Goal: Task Accomplishment & Management: Manage account settings

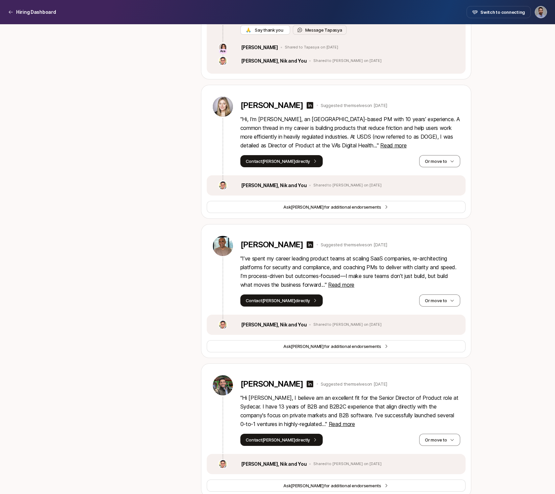
scroll to position [787, 0]
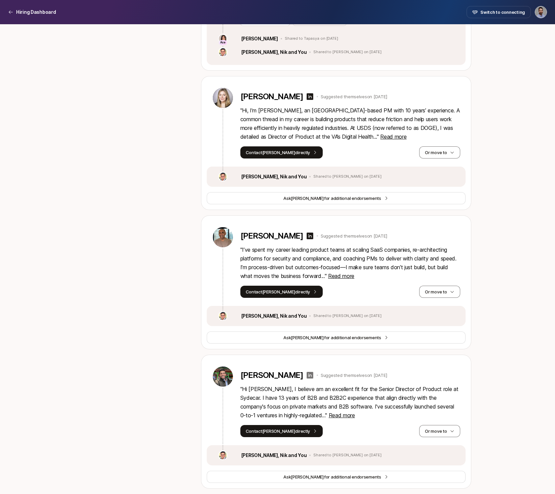
click at [306, 375] on icon at bounding box center [310, 375] width 8 height 8
click at [454, 430] on icon "button" at bounding box center [452, 430] width 5 height 5
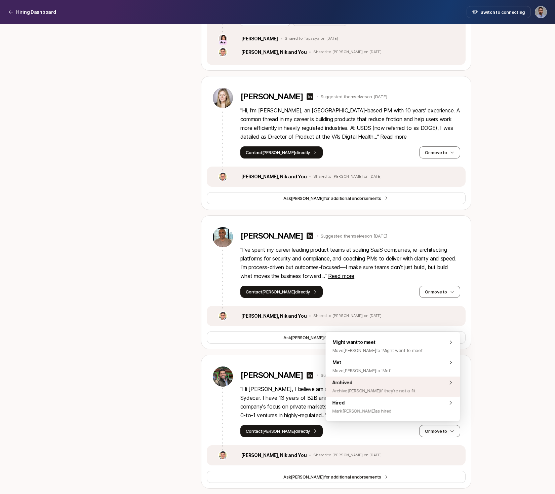
click at [426, 384] on div "Archived Archive [PERSON_NAME] if they're not a fit" at bounding box center [393, 386] width 135 height 20
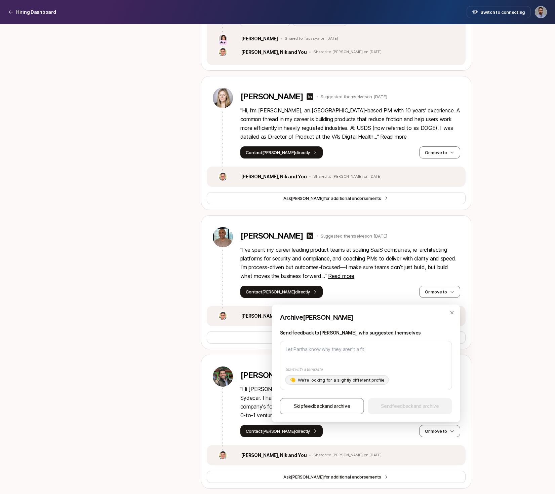
click at [334, 379] on p "We're looking for a slightly different profile" at bounding box center [341, 379] width 86 height 7
type textarea "Hi [PERSON_NAME], Thanks for your interest in the Senior Director of Product!! …"
type textarea "x"
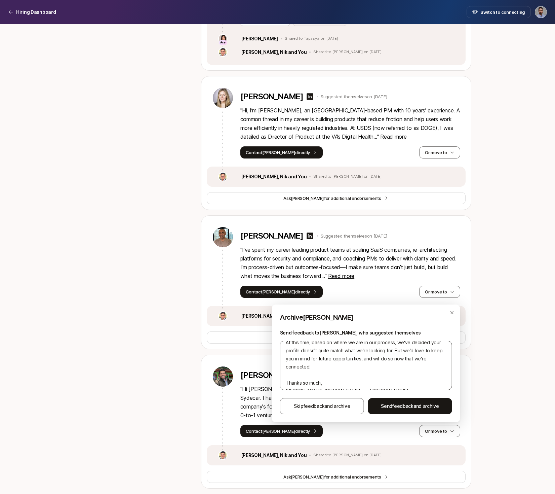
scroll to position [48, 0]
click at [324, 383] on textarea "Hi [PERSON_NAME], Thanks for your interest in the Senior Director of Product!! …" at bounding box center [366, 365] width 172 height 49
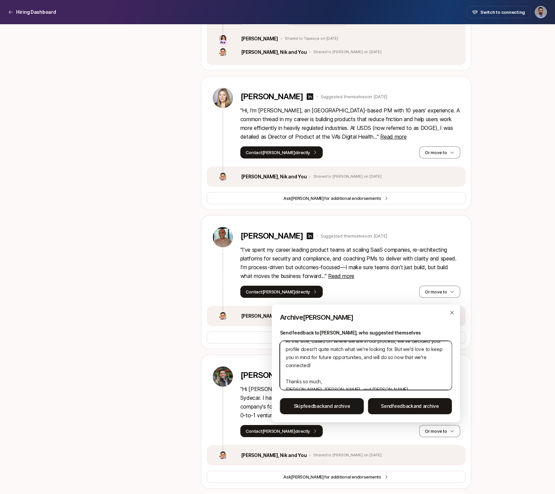
type textarea "Hi [PERSON_NAME], Thanks for your interest in the Senior Director of Product!! …"
type textarea "x"
click at [335, 383] on textarea "Hi [PERSON_NAME], Thanks for your interest in the Senior Director of Product!! …" at bounding box center [366, 365] width 172 height 49
type textarea "Hi [PERSON_NAME], Thanks for your interest in the Senior Director of Product!! …"
type textarea "x"
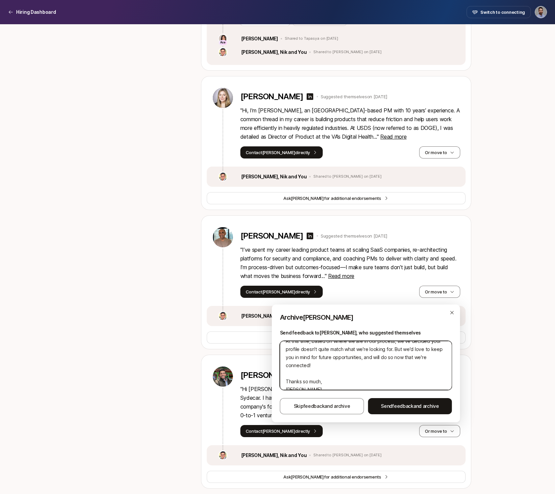
type textarea "Hi [PERSON_NAME], Thanks for your interest in the Senior Director of Product!! …"
type textarea "x"
type textarea "Hi [PERSON_NAME], Thanks for your interest in the Senior Director of Product!! …"
type textarea "x"
type textarea "Hi [PERSON_NAME], Thanks for your interest in the Senior Director of Product!! …"
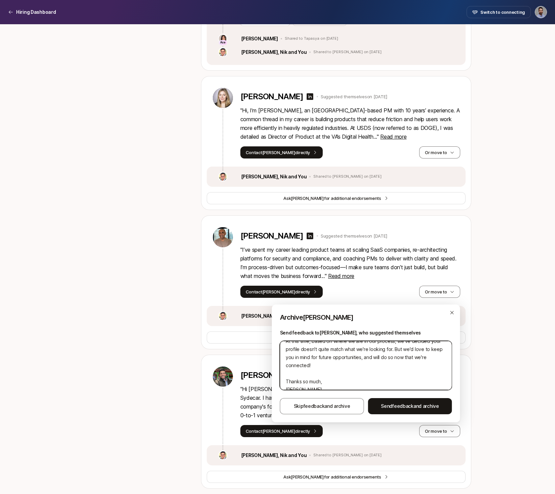
type textarea "x"
type textarea "Hi [PERSON_NAME], Thanks for your interest in the Senior Director of Product!! …"
type textarea "x"
type textarea "Hi [PERSON_NAME], Thanks for your interest in the Senior Director of Product!! …"
type textarea "x"
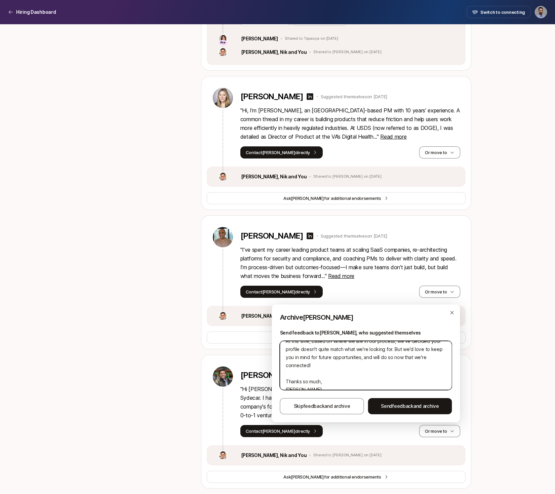
scroll to position [56, 0]
type textarea "Hi [PERSON_NAME], Thanks for your interest in the Senior Director of Product!! …"
type textarea "x"
type textarea "Hi [PERSON_NAME], Thanks for your interest in the Senior Director of Product!! …"
type textarea "x"
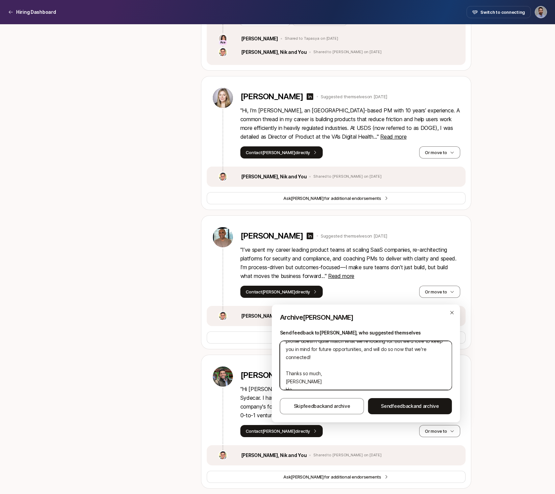
type textarea "Hi [PERSON_NAME], Thanks for your interest in the Senior Director of Product!! …"
type textarea "x"
type textarea "Hi [PERSON_NAME], Thanks for your interest in the Senior Director of Product!! …"
type textarea "x"
type textarea "Hi [PERSON_NAME], Thanks for your interest in the Senior Director of Product!! …"
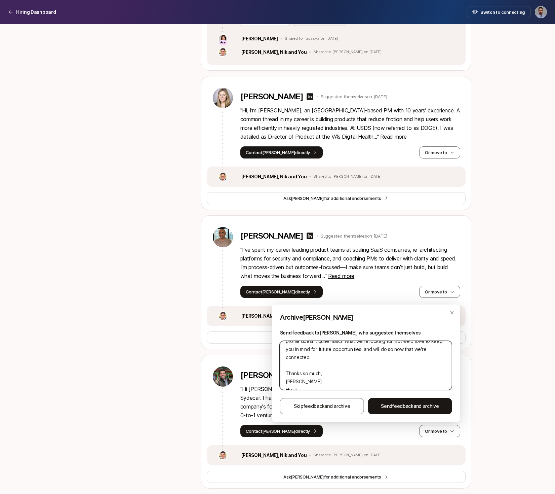
type textarea "x"
type textarea "Hi [PERSON_NAME], Thanks for your interest in the Senior Director of Product!! …"
type textarea "x"
type textarea "Hi [PERSON_NAME], Thanks for your interest in the Senior Director of Product!! …"
type textarea "x"
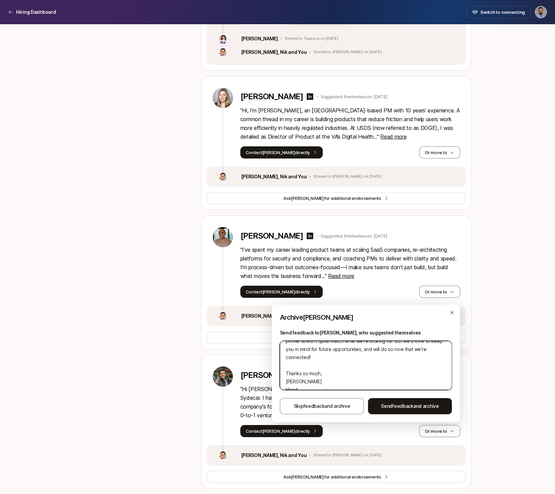
type textarea "Hi [PERSON_NAME], Thanks for your interest in the Senior Director of Product!! …"
type textarea "x"
type textarea "Hi [PERSON_NAME], Thanks for your interest in the Senior Director of Product!! …"
type textarea "x"
type textarea "Hi [PERSON_NAME], Thanks for your interest in the Senior Director of Product!! …"
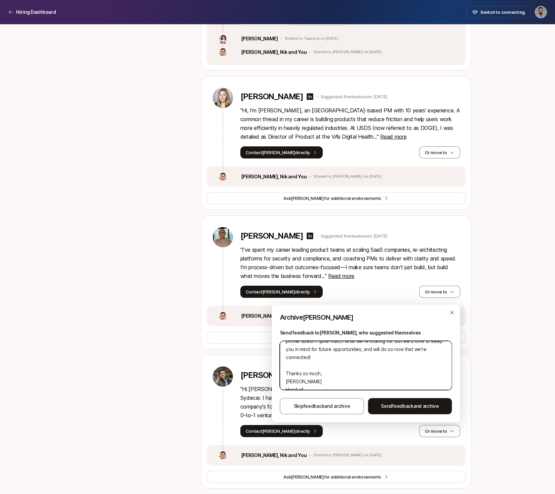
type textarea "x"
type textarea "Hi [PERSON_NAME], Thanks for your interest in the Senior Director of Product!! …"
type textarea "x"
type textarea "Hi [PERSON_NAME], Thanks for your interest in the Senior Director of Product!! …"
type textarea "x"
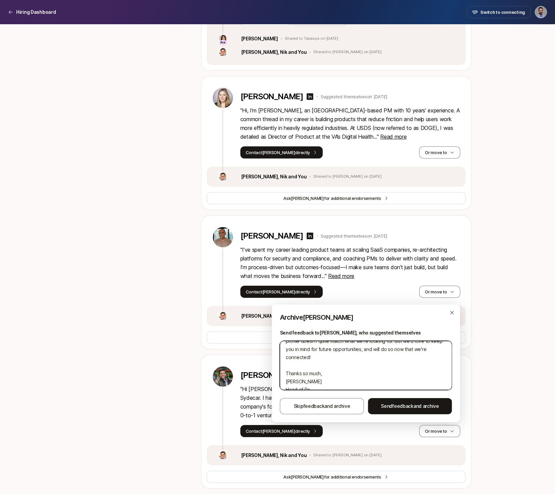
type textarea "Hi [PERSON_NAME], Thanks for your interest in the Senior Director of Product!! …"
type textarea "x"
type textarea "Hi [PERSON_NAME], Thanks for your interest in the Senior Director of Product!! …"
type textarea "x"
type textarea "Hi [PERSON_NAME], Thanks for your interest in the Senior Director of Product!! …"
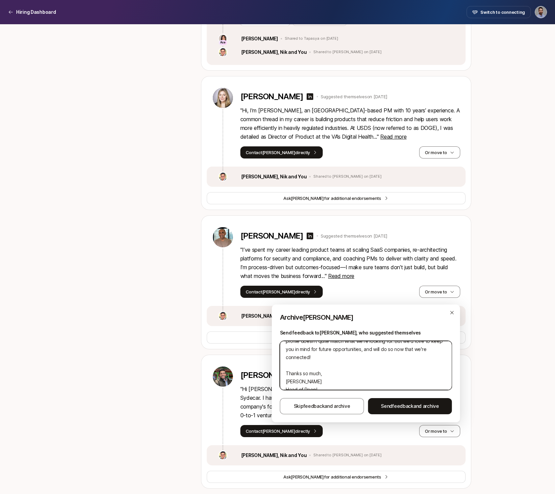
type textarea "x"
type textarea "Hi [PERSON_NAME], Thanks for your interest in the Senior Director of Product!! …"
type textarea "x"
type textarea "Hi [PERSON_NAME], Thanks for your interest in the Senior Director of Product!! …"
type textarea "x"
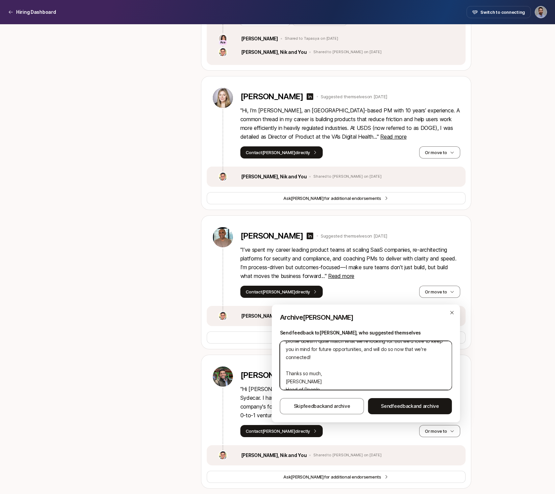
scroll to position [65, 0]
type textarea "Hi [PERSON_NAME], Thanks for your interest in the Senior Director of Product!! …"
type textarea "x"
type textarea "Hi [PERSON_NAME], Thanks for your interest in the Senior Director of Product!! …"
type textarea "x"
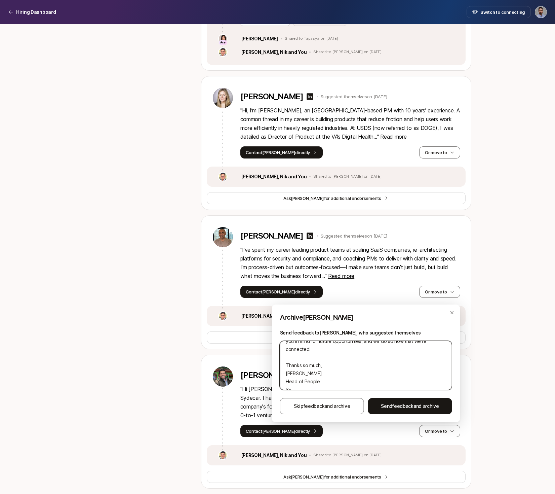
type textarea "Hi [PERSON_NAME], Thanks for your interest in the Senior Director of Product!! …"
type textarea "x"
type textarea "Hi [PERSON_NAME], Thanks for your interest in the Senior Director of Product!! …"
type textarea "x"
type textarea "Hi [PERSON_NAME], Thanks for your interest in the Senior Director of Product!! …"
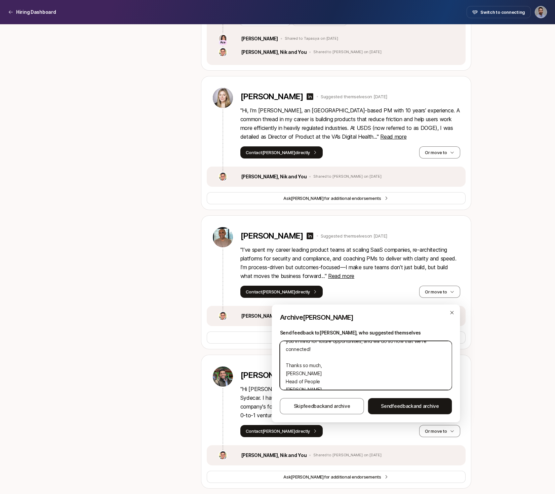
type textarea "x"
type textarea "Hi [PERSON_NAME], Thanks for your interest in the Senior Director of Product!! …"
type textarea "x"
type textarea "Hi [PERSON_NAME], Thanks for your interest in the Senior Director of Product!! …"
type textarea "x"
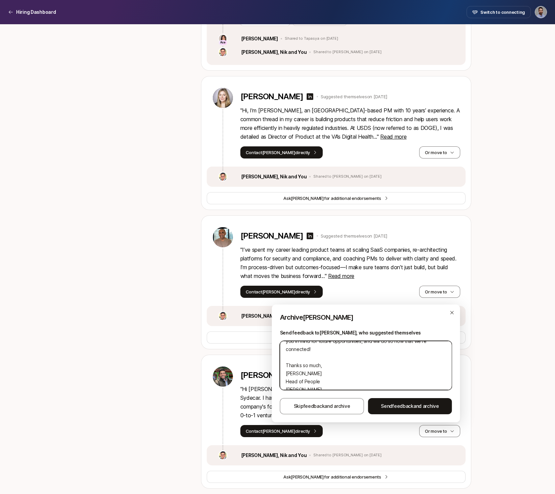
type textarea "Hi [PERSON_NAME], Thanks for your interest in the Senior Director of Product!! …"
type textarea "x"
type textarea "Hi [PERSON_NAME], Thanks for your interest in the Senior Director of Product!! …"
type textarea "x"
type textarea "Hi [PERSON_NAME], Thanks for your interest in the Senior Director of Product!! …"
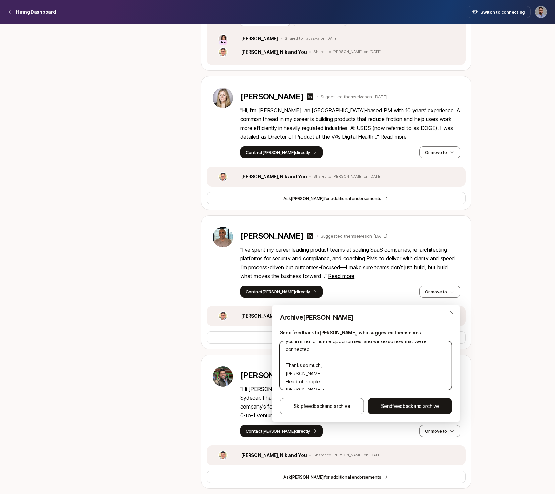
type textarea "x"
drag, startPoint x: 319, startPoint y: 381, endPoint x: 279, endPoint y: 368, distance: 42.3
click at [279, 368] on div "Archive [PERSON_NAME] Send feedback to [PERSON_NAME] , who suggested themselves…" at bounding box center [366, 363] width 188 height 118
click at [332, 374] on textarea "Hi [PERSON_NAME], Thanks for your interest in the Senior Director of Product!! …" at bounding box center [366, 365] width 172 height 49
type textarea "Hi [PERSON_NAME], Thanks for your interest in the Senior Director of Product!! …"
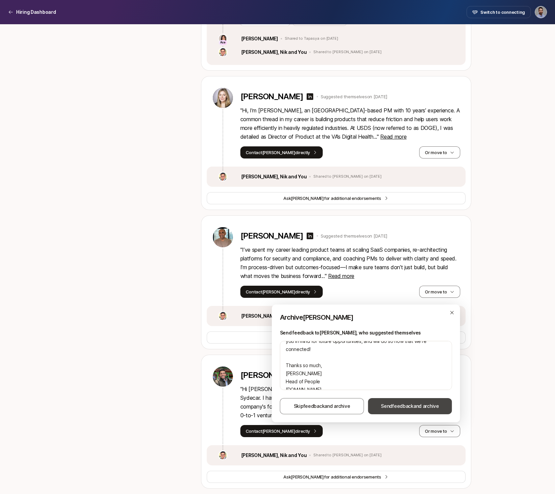
click at [407, 407] on span "feedback" at bounding box center [402, 406] width 21 height 6
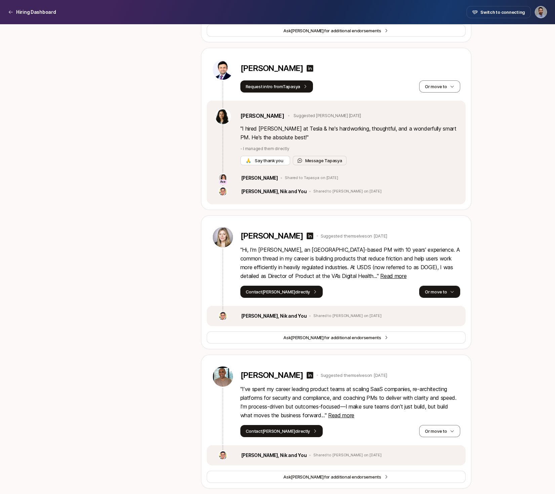
click at [443, 290] on button "Or move to" at bounding box center [439, 291] width 41 height 12
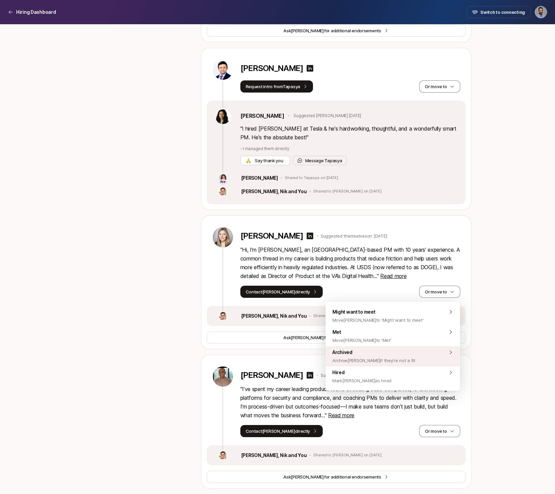
click at [412, 353] on div "Archived Archive [PERSON_NAME] if they're not a fit" at bounding box center [393, 356] width 135 height 20
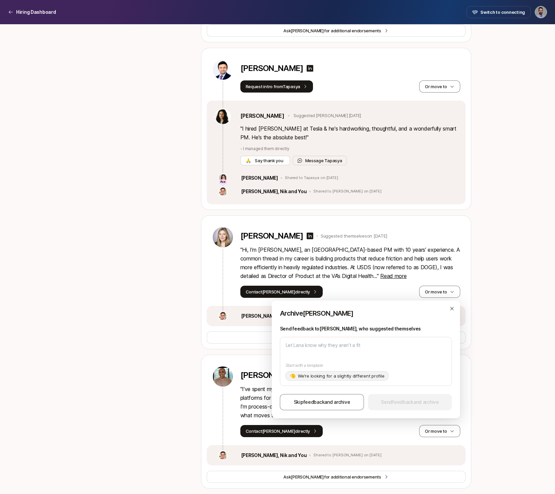
click at [340, 373] on p "We're looking for a slightly different profile" at bounding box center [341, 375] width 86 height 7
type textarea "x"
type textarea "Hi [PERSON_NAME], Thanks for your interest in the Senior Director of Product!! …"
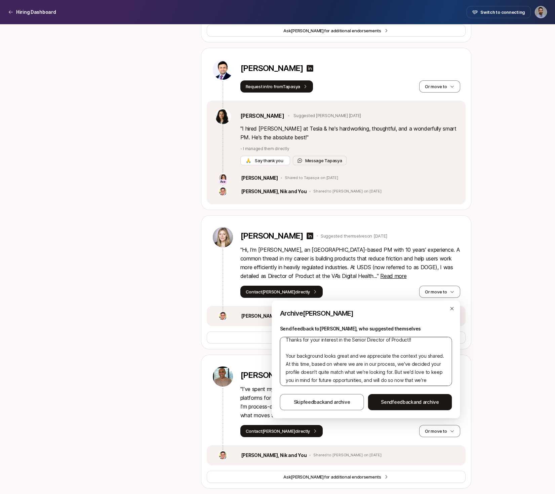
scroll to position [48, 0]
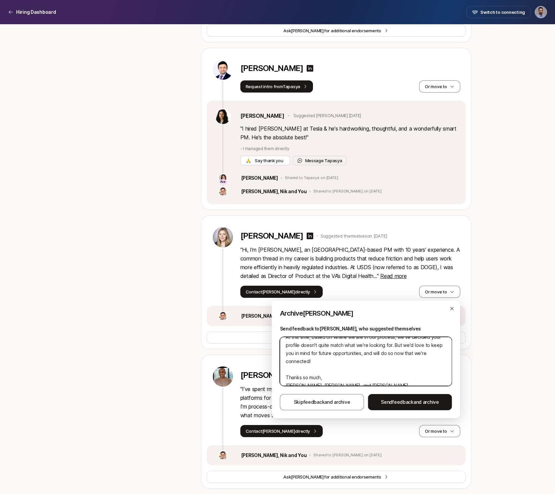
drag, startPoint x: 344, startPoint y: 378, endPoint x: 282, endPoint y: 379, distance: 61.9
click at [282, 379] on textarea "Hi [PERSON_NAME], Thanks for your interest in the Senior Director of Product!! …" at bounding box center [366, 361] width 172 height 49
paste textarea "[PERSON_NAME] Head of People [DOMAIN_NAME]"
type textarea "x"
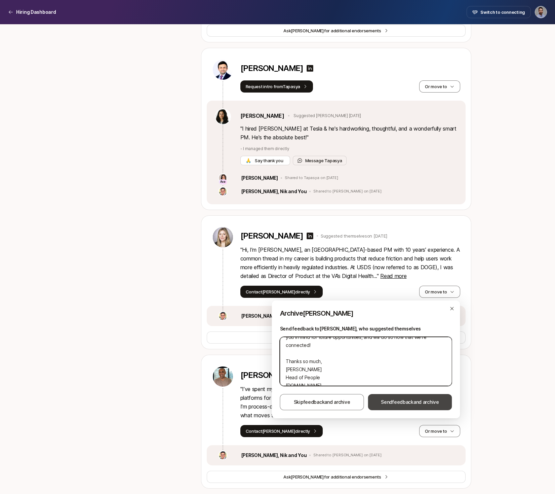
type textarea "Hi [PERSON_NAME], Thanks for your interest in the Senior Director of Product!! …"
click at [411, 402] on span "feedback" at bounding box center [402, 402] width 21 height 6
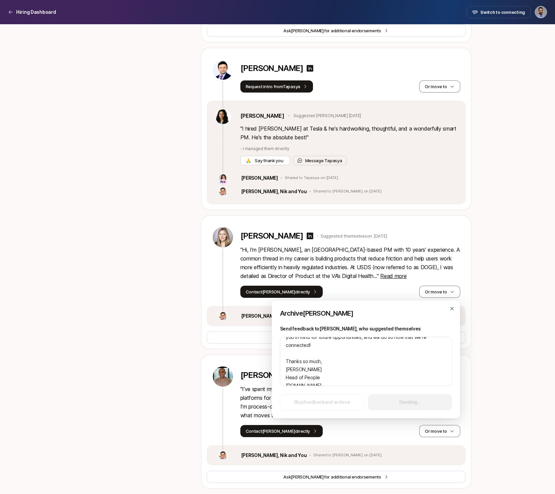
scroll to position [509, 0]
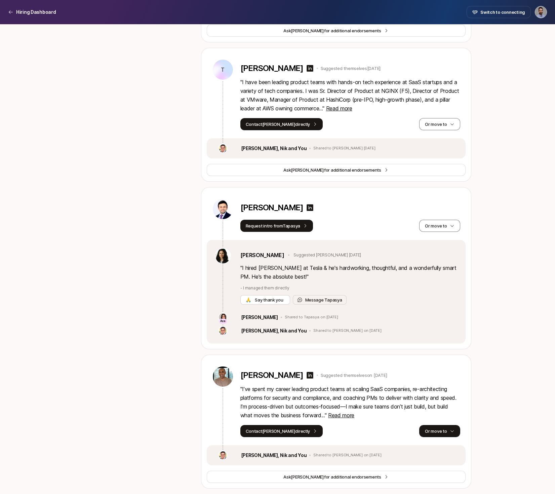
click at [448, 430] on button "Or move to" at bounding box center [439, 431] width 41 height 12
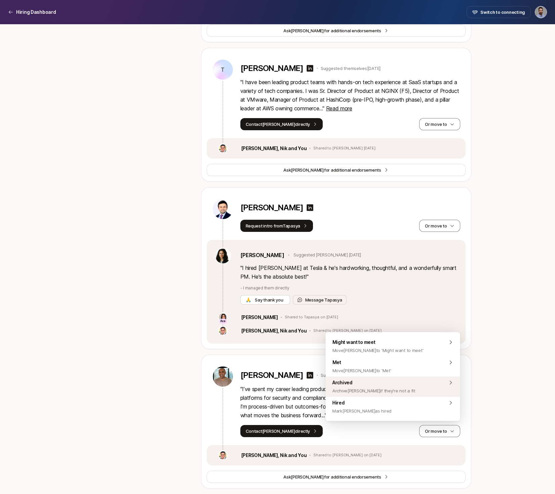
click at [428, 385] on div "Archived Archive [PERSON_NAME] if they're not a fit" at bounding box center [393, 386] width 135 height 20
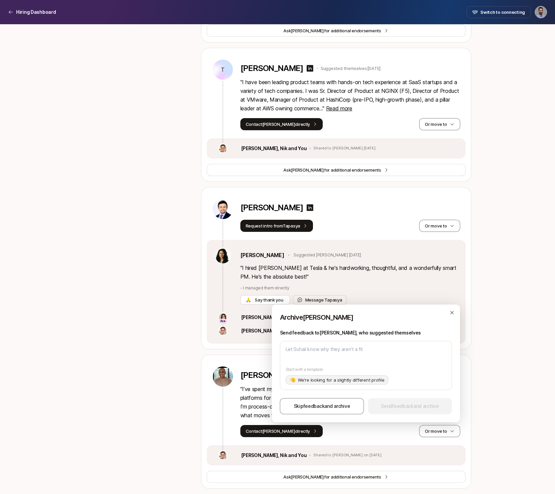
click at [345, 382] on p "We're looking for a slightly different profile" at bounding box center [341, 379] width 86 height 7
type textarea "x"
type textarea "Hi [PERSON_NAME], Thanks for your interest in the Senior Director of Product!! …"
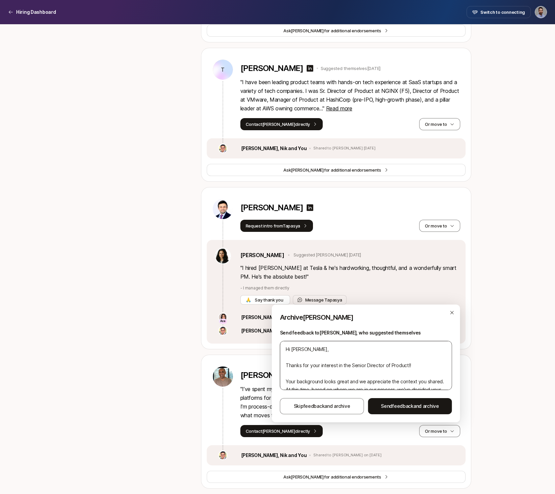
scroll to position [48, 0]
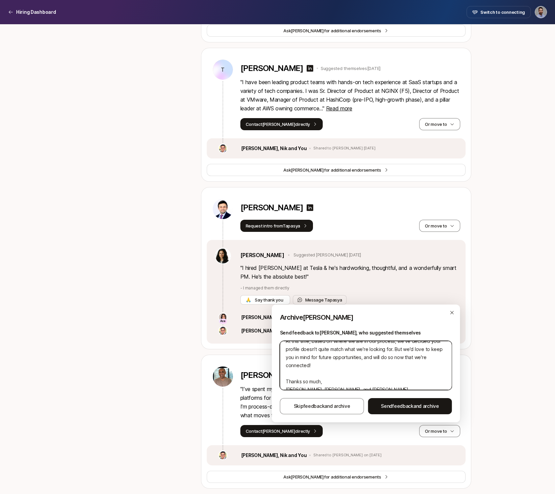
click at [317, 385] on textarea "Hi [PERSON_NAME], Thanks for your interest in the Senior Director of Product!! …" at bounding box center [366, 365] width 172 height 49
paste textarea "[PERSON_NAME] Head of People [DOMAIN_NAME]"
type textarea "x"
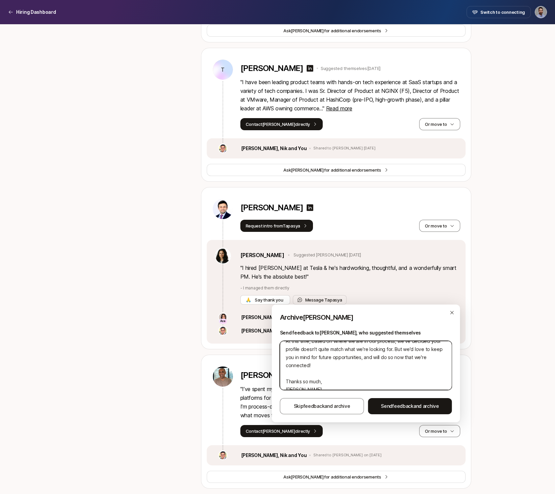
scroll to position [65, 0]
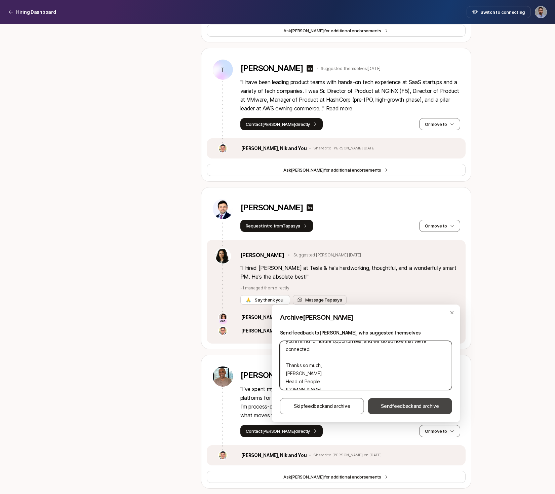
type textarea "Hi [PERSON_NAME], Thanks for your interest in the Senior Director of Product!! …"
click at [416, 408] on span "Send feedback and archive" at bounding box center [410, 406] width 58 height 8
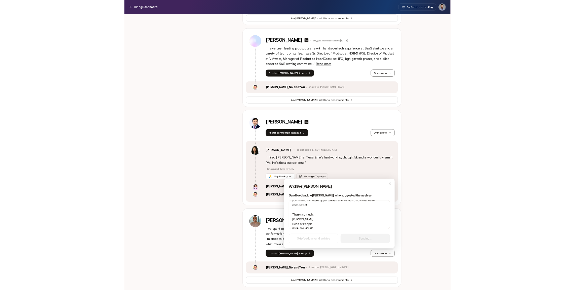
scroll to position [370, 0]
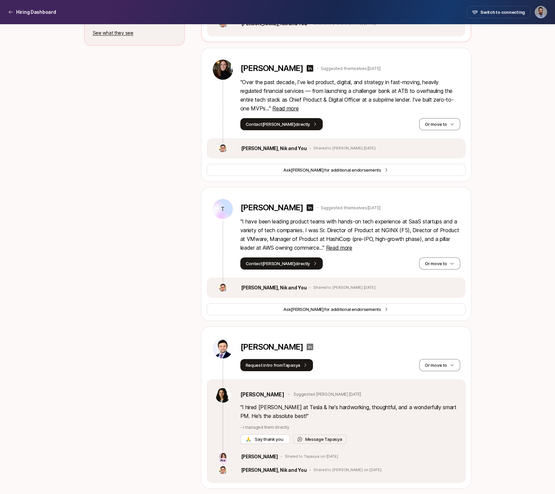
click at [307, 346] on icon at bounding box center [310, 346] width 7 height 7
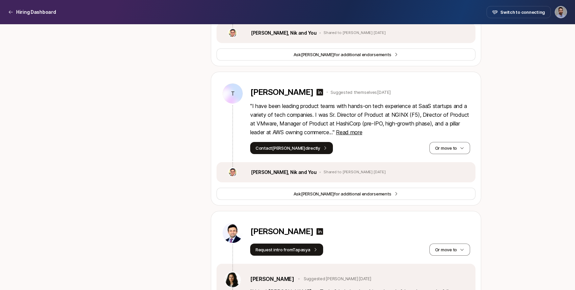
scroll to position [573, 0]
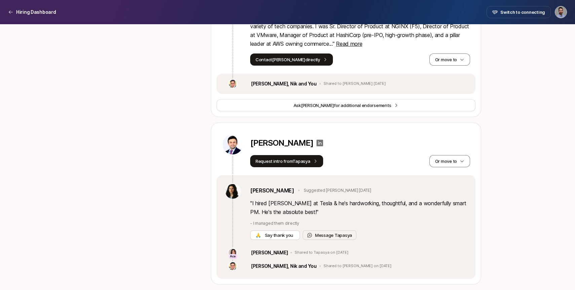
click at [316, 144] on icon at bounding box center [320, 143] width 8 height 8
click at [458, 162] on button "Or move to" at bounding box center [449, 161] width 41 height 12
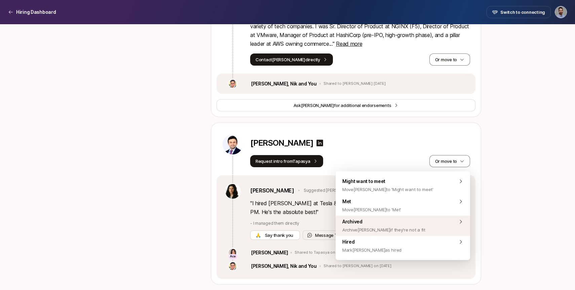
click at [405, 222] on div "Archived Archive [PERSON_NAME] if they're not a fit" at bounding box center [403, 226] width 135 height 20
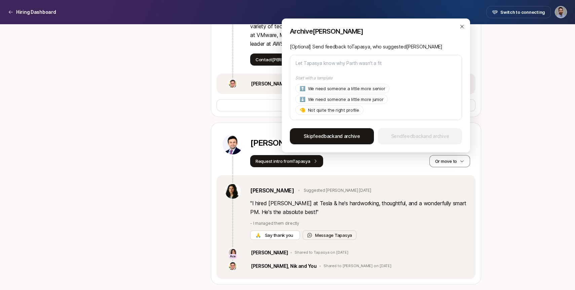
click at [340, 135] on span "Skip feedback and archive" at bounding box center [332, 136] width 56 height 8
type textarea "x"
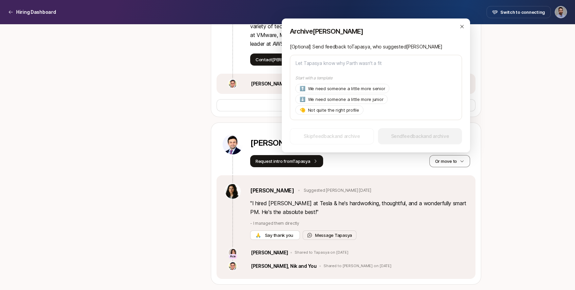
scroll to position [406, 0]
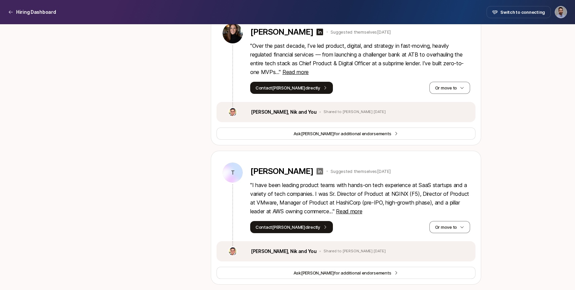
click at [320, 171] on icon at bounding box center [320, 171] width 8 height 8
click at [362, 212] on span "Read more" at bounding box center [349, 211] width 26 height 7
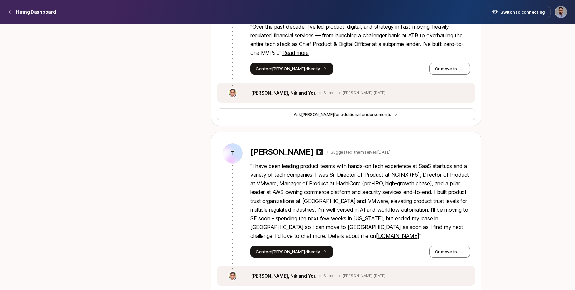
scroll to position [436, 0]
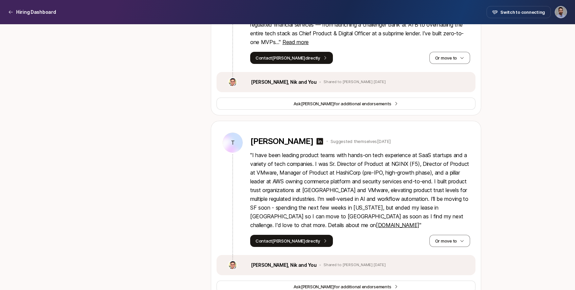
click at [376, 224] on link "[DOMAIN_NAME]" at bounding box center [397, 225] width 43 height 7
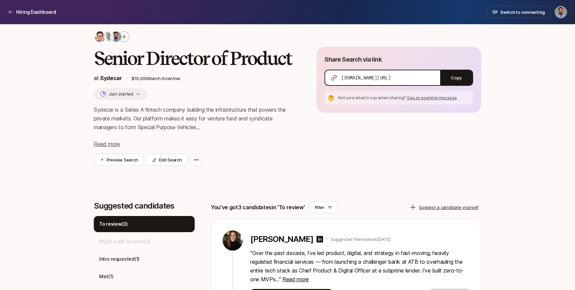
scroll to position [0, 0]
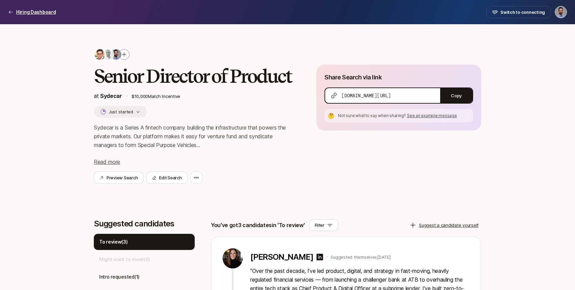
click at [34, 14] on p "Hiring Dashboard" at bounding box center [36, 12] width 40 height 8
